Goal: Task Accomplishment & Management: Use online tool/utility

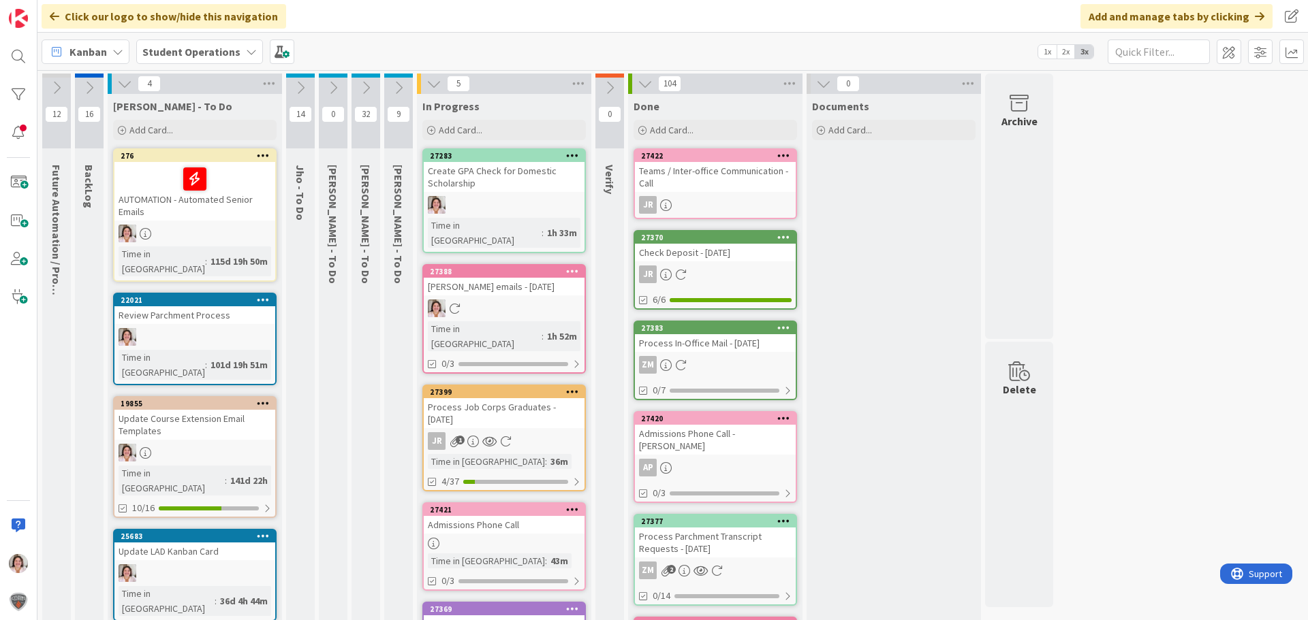
click at [1172, 323] on div "12 Future Automation / Process Building 16 BackLog 4 [PERSON_NAME] - To Do Add …" at bounding box center [672, 616] width 1265 height 1085
click at [616, 86] on icon at bounding box center [609, 87] width 15 height 15
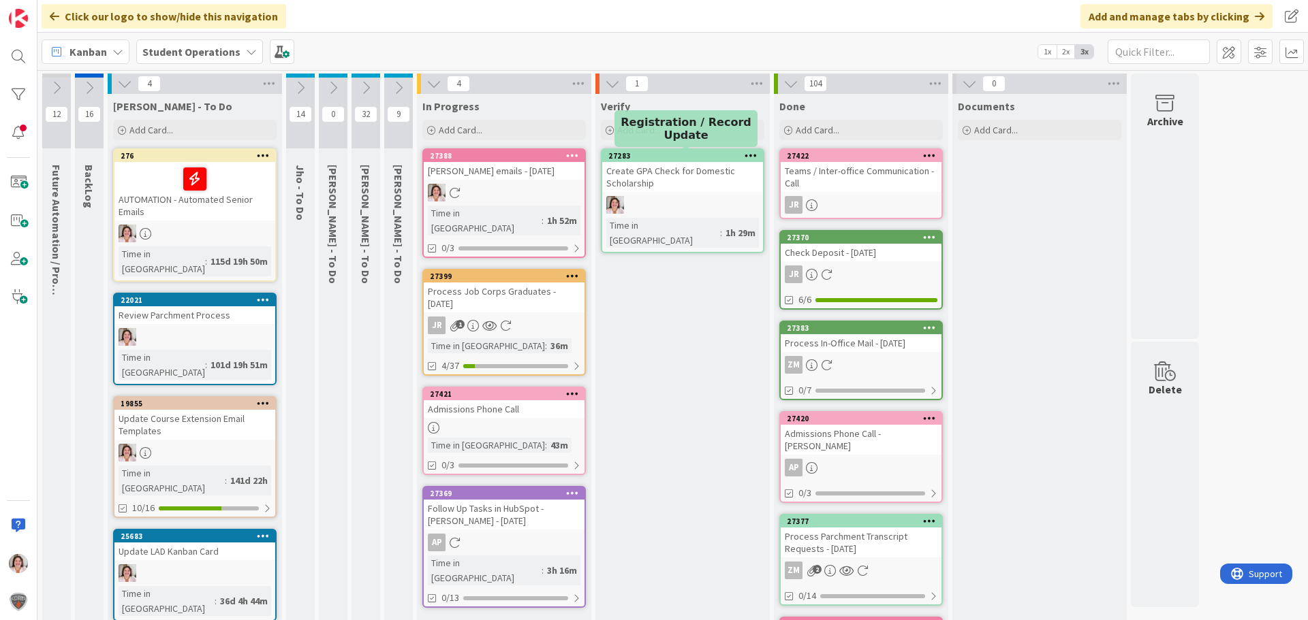
click at [678, 200] on div at bounding box center [682, 205] width 161 height 18
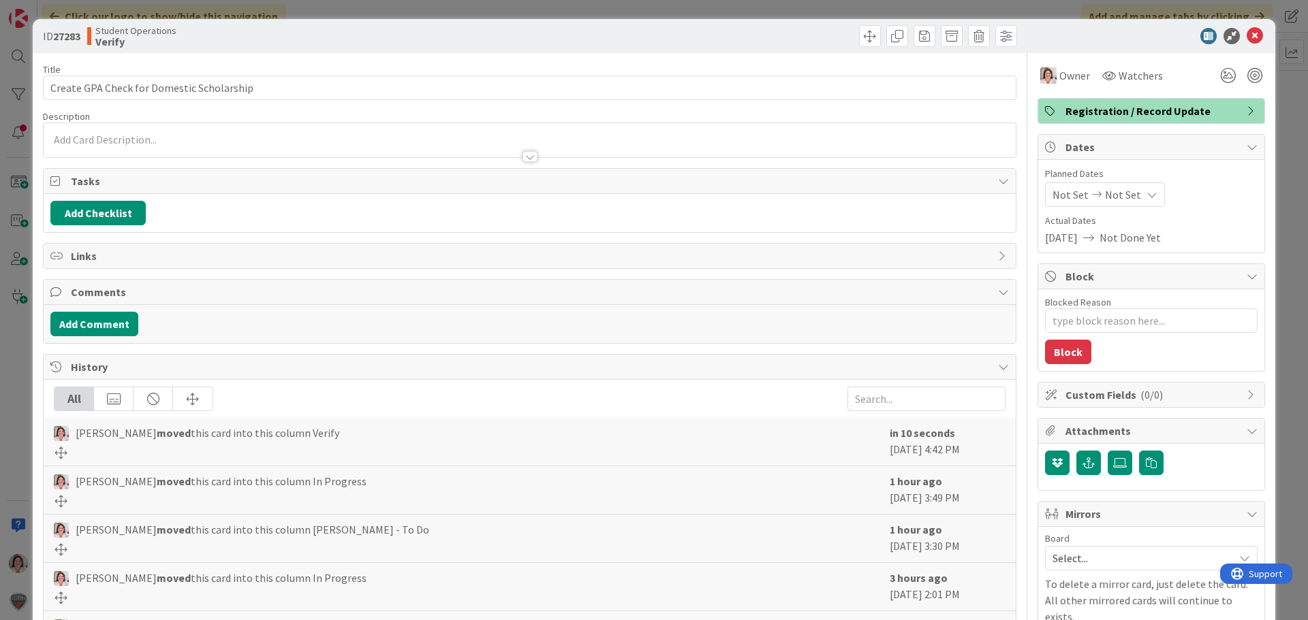
type textarea "x"
click at [89, 209] on button "Add Checklist" at bounding box center [97, 213] width 95 height 25
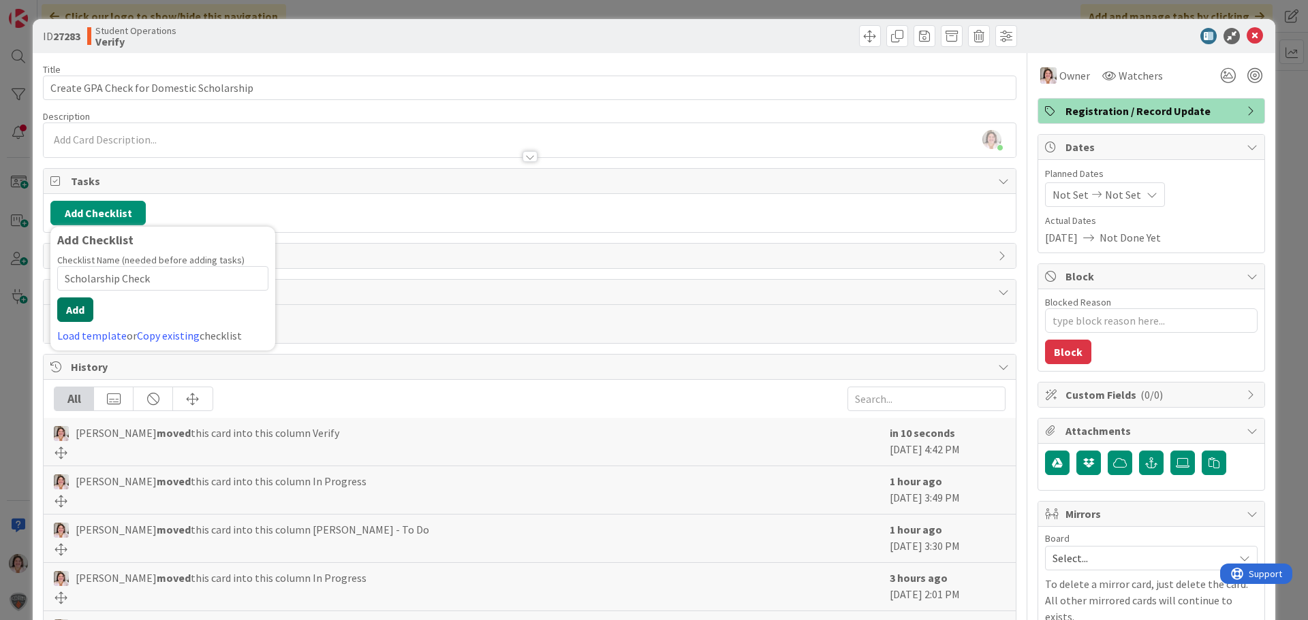
type input "Scholarship Check"
click at [76, 309] on button "Add" at bounding box center [75, 310] width 36 height 25
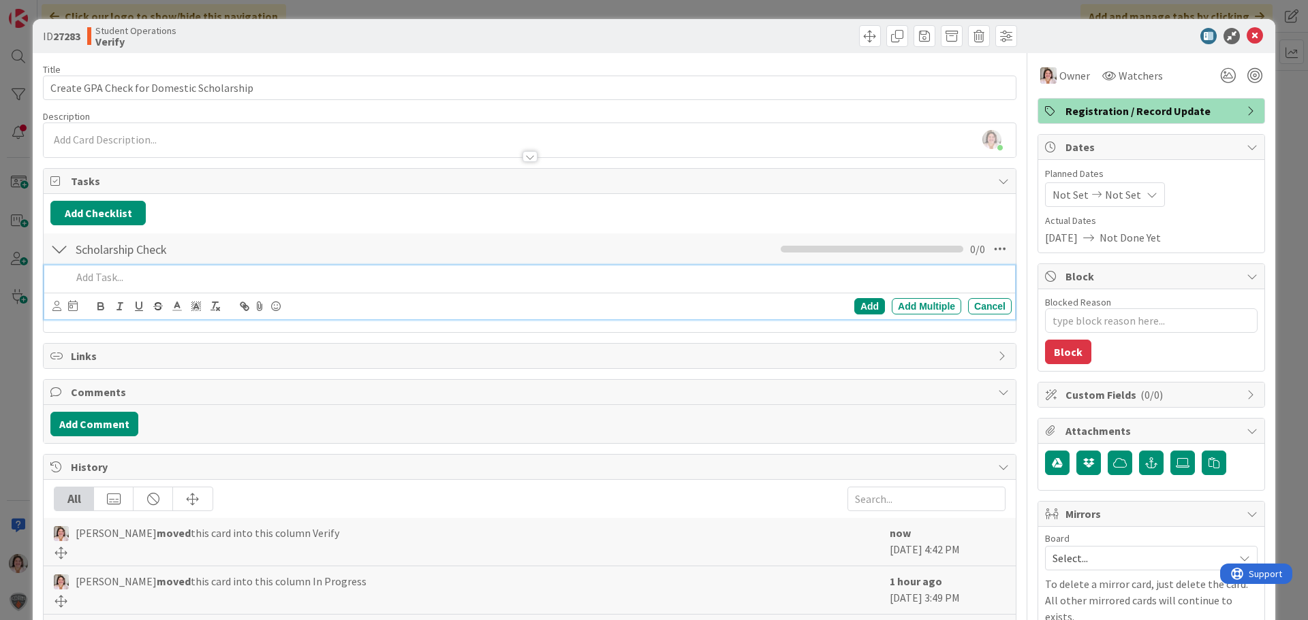
type textarea "x"
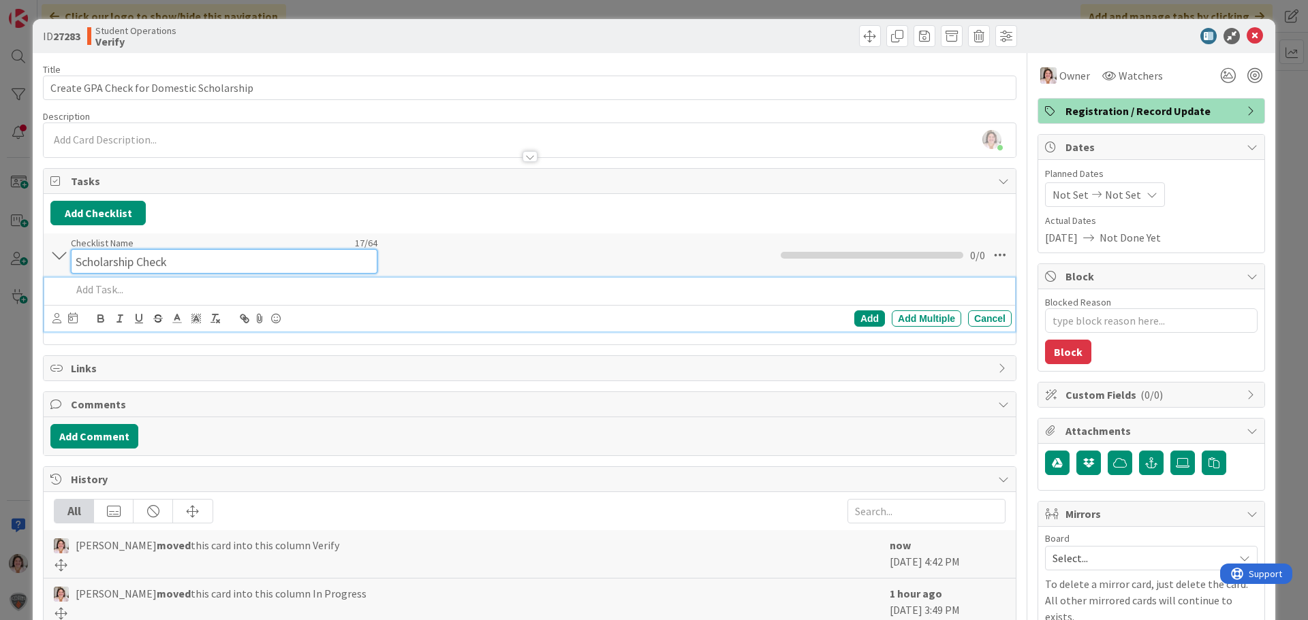
click at [145, 247] on div "Checklist Name 17 / 64 Scholarship Check" at bounding box center [224, 255] width 306 height 37
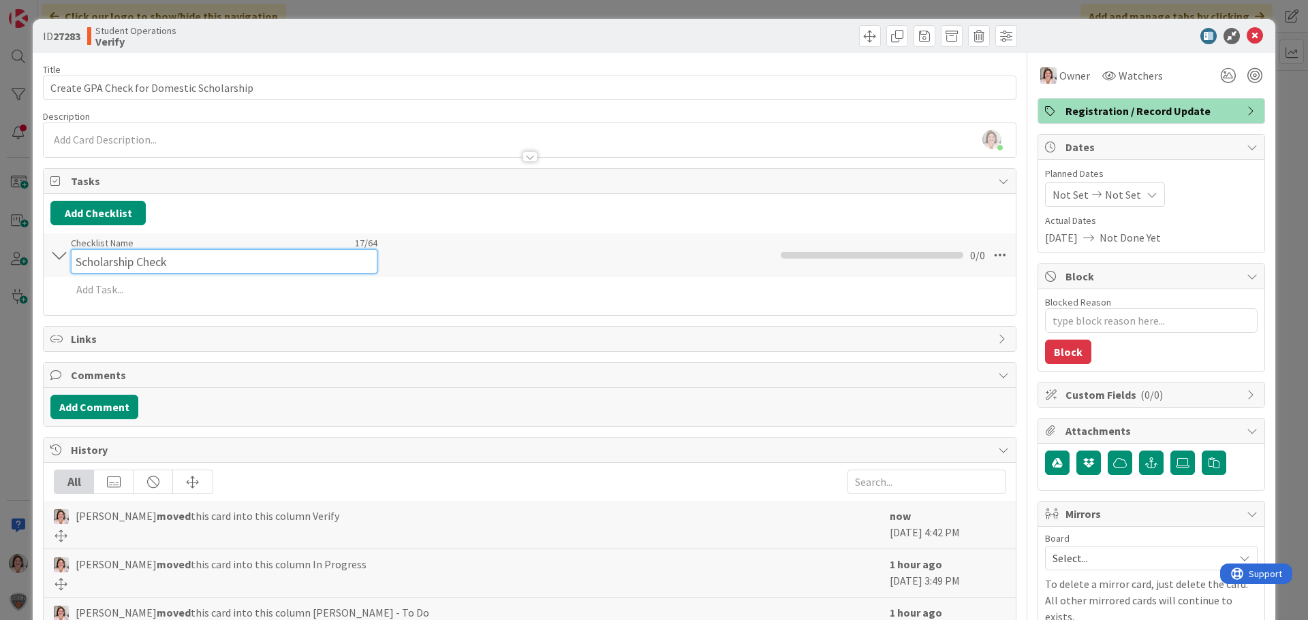
click at [136, 257] on input "Scholarship Check" at bounding box center [224, 261] width 306 height 25
type input "Scholarship GPA Check"
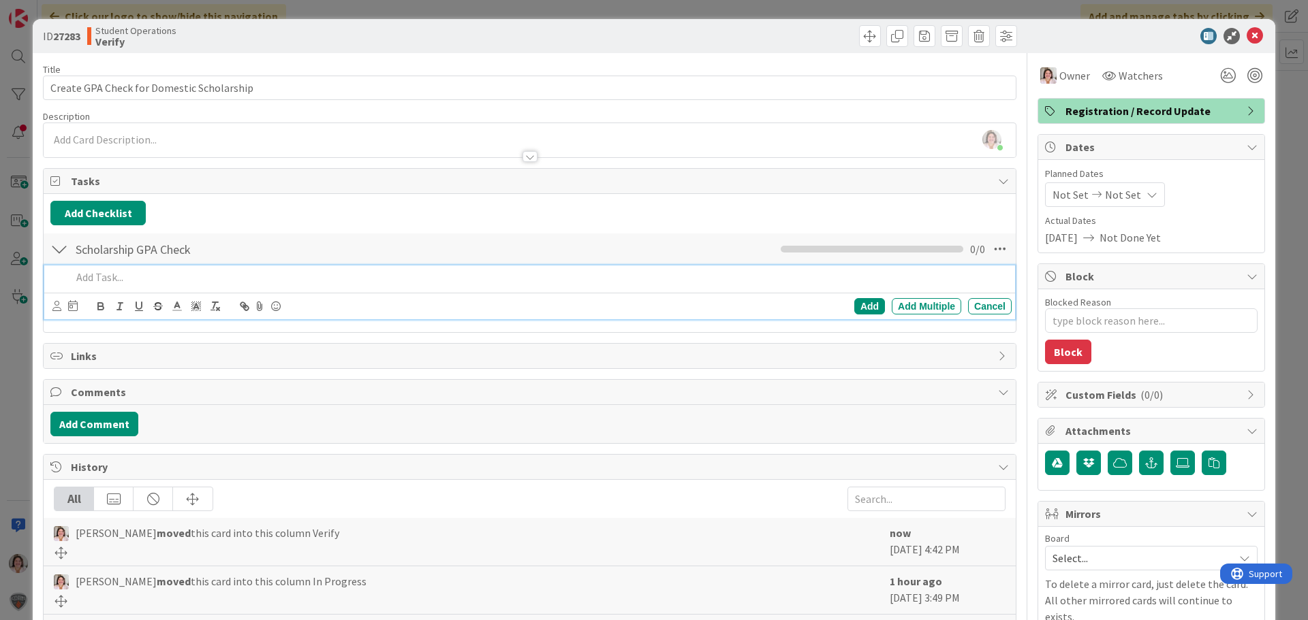
click at [124, 290] on div "Add Add Multiple Cancel" at bounding box center [529, 293] width 970 height 54
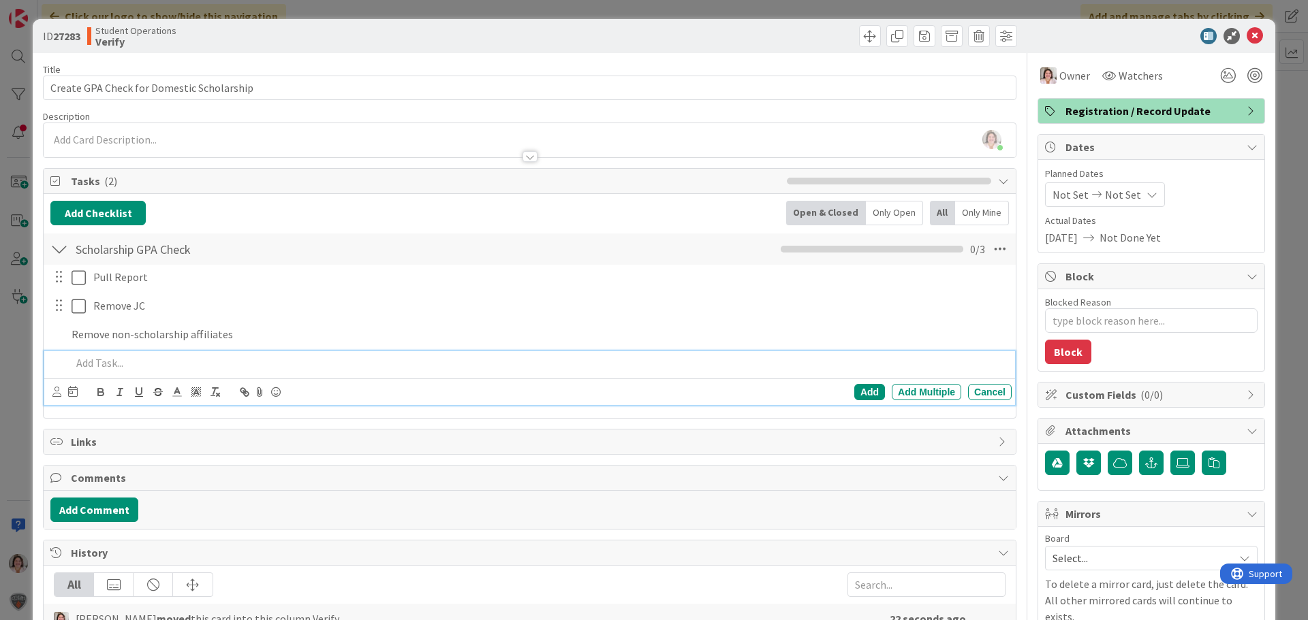
type textarea "x"
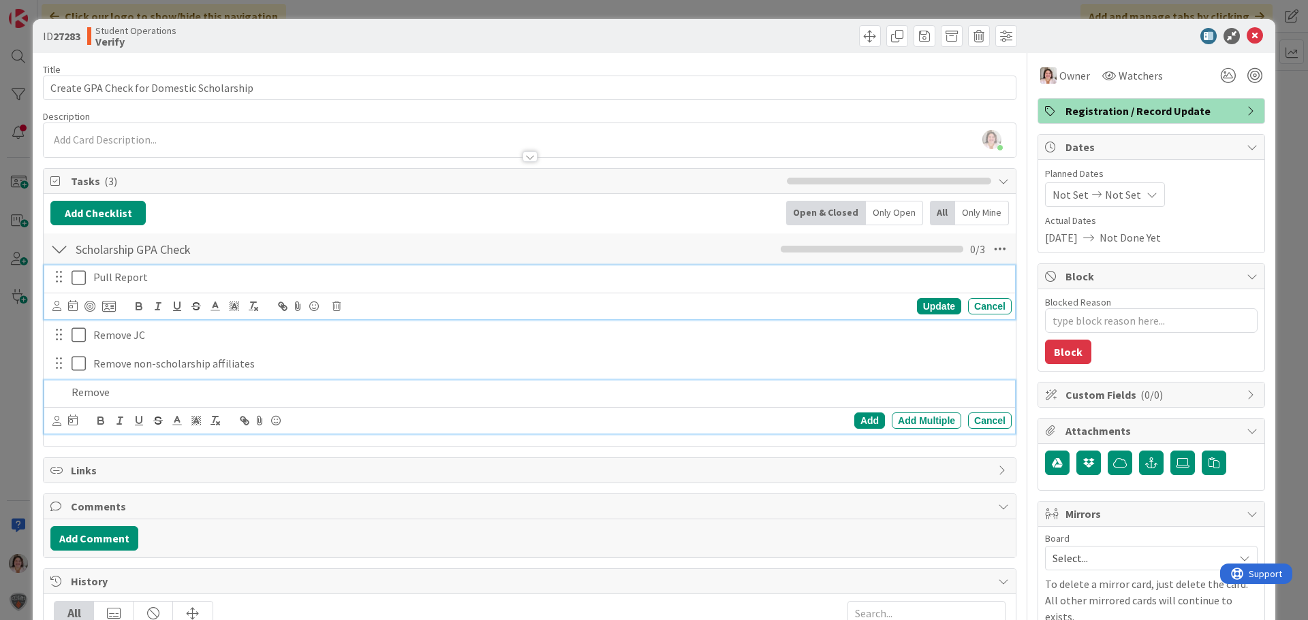
click at [159, 281] on p "Pull Report" at bounding box center [549, 278] width 913 height 16
click at [155, 394] on p "Remove" at bounding box center [539, 393] width 934 height 16
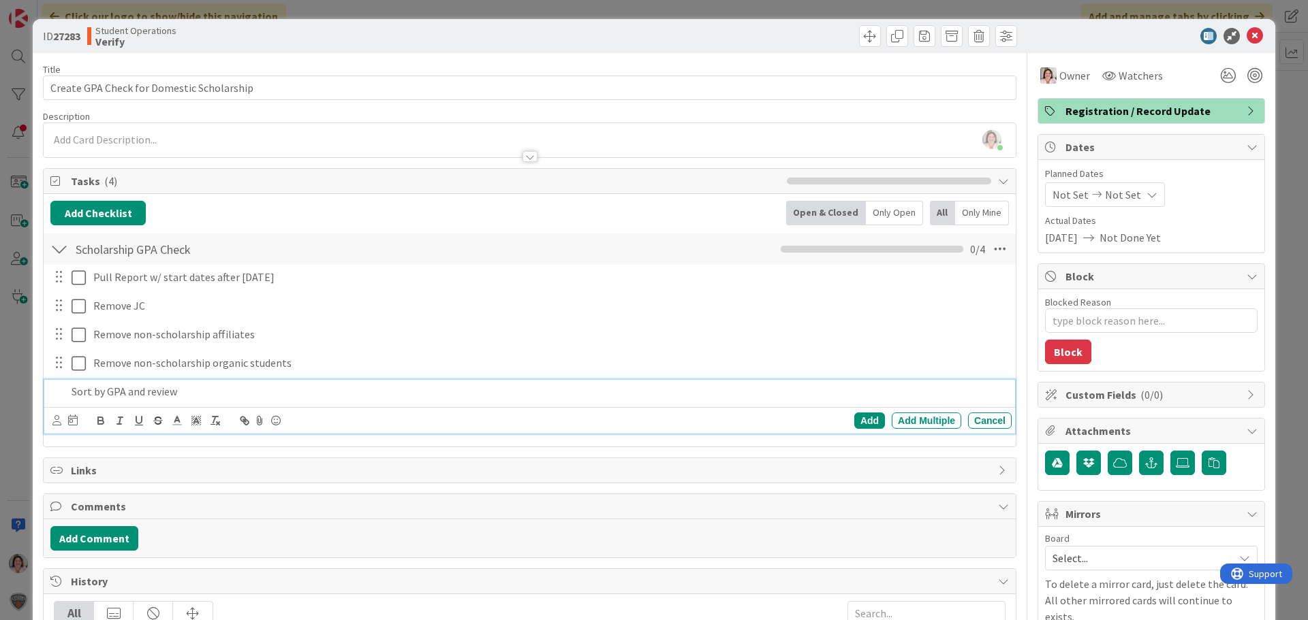
click at [337, 388] on p "Sort by GPA and review" at bounding box center [539, 392] width 934 height 16
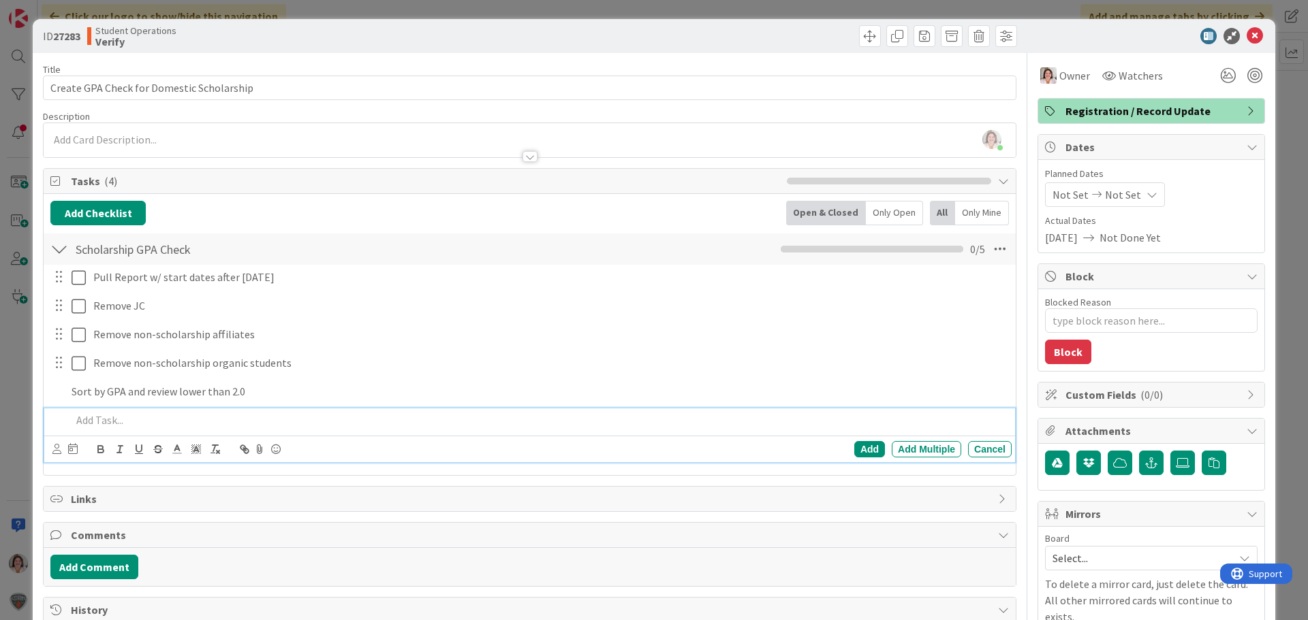
type textarea "x"
click at [1246, 37] on icon at bounding box center [1254, 36] width 16 height 16
